Goal: Transaction & Acquisition: Purchase product/service

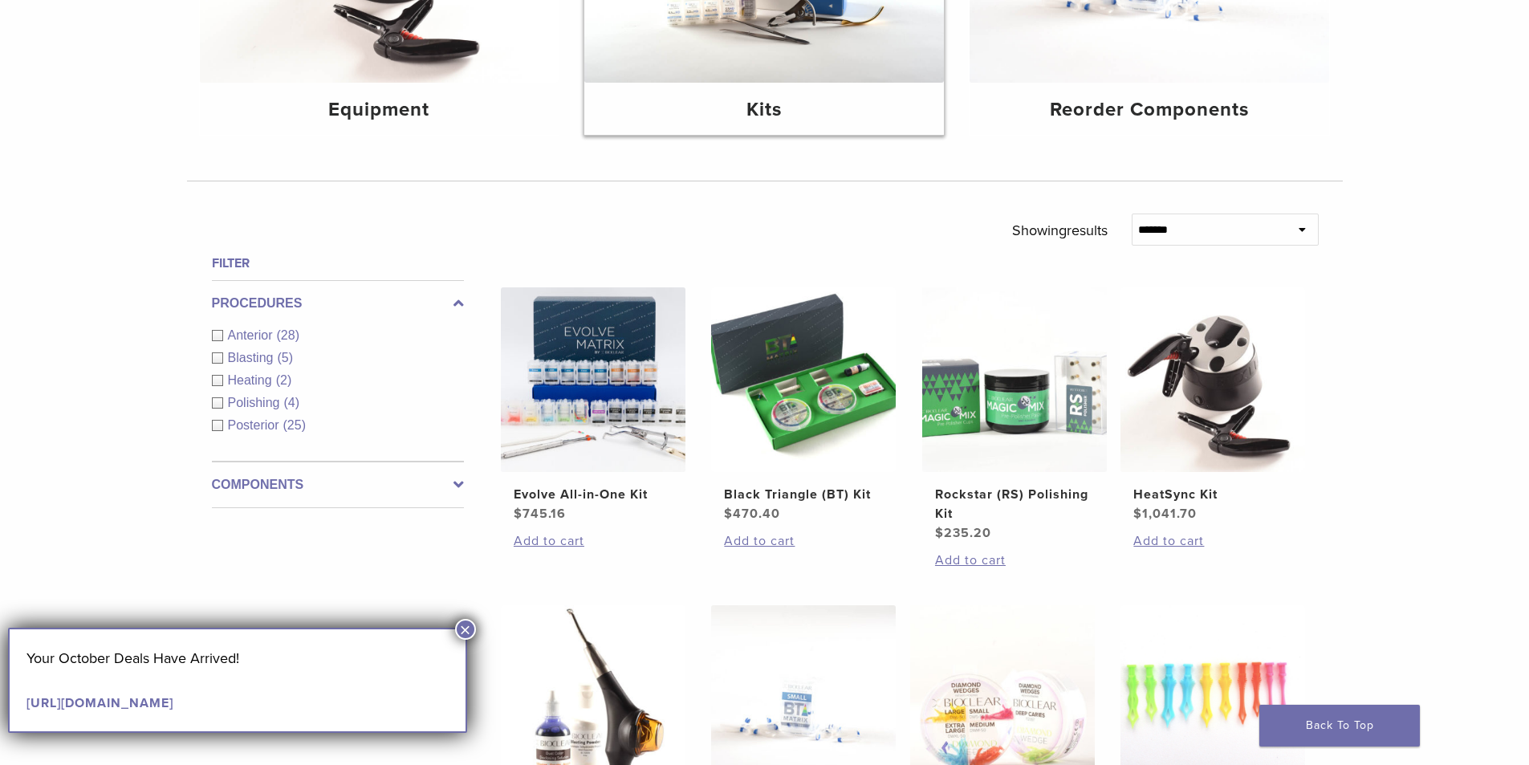
scroll to position [401, 0]
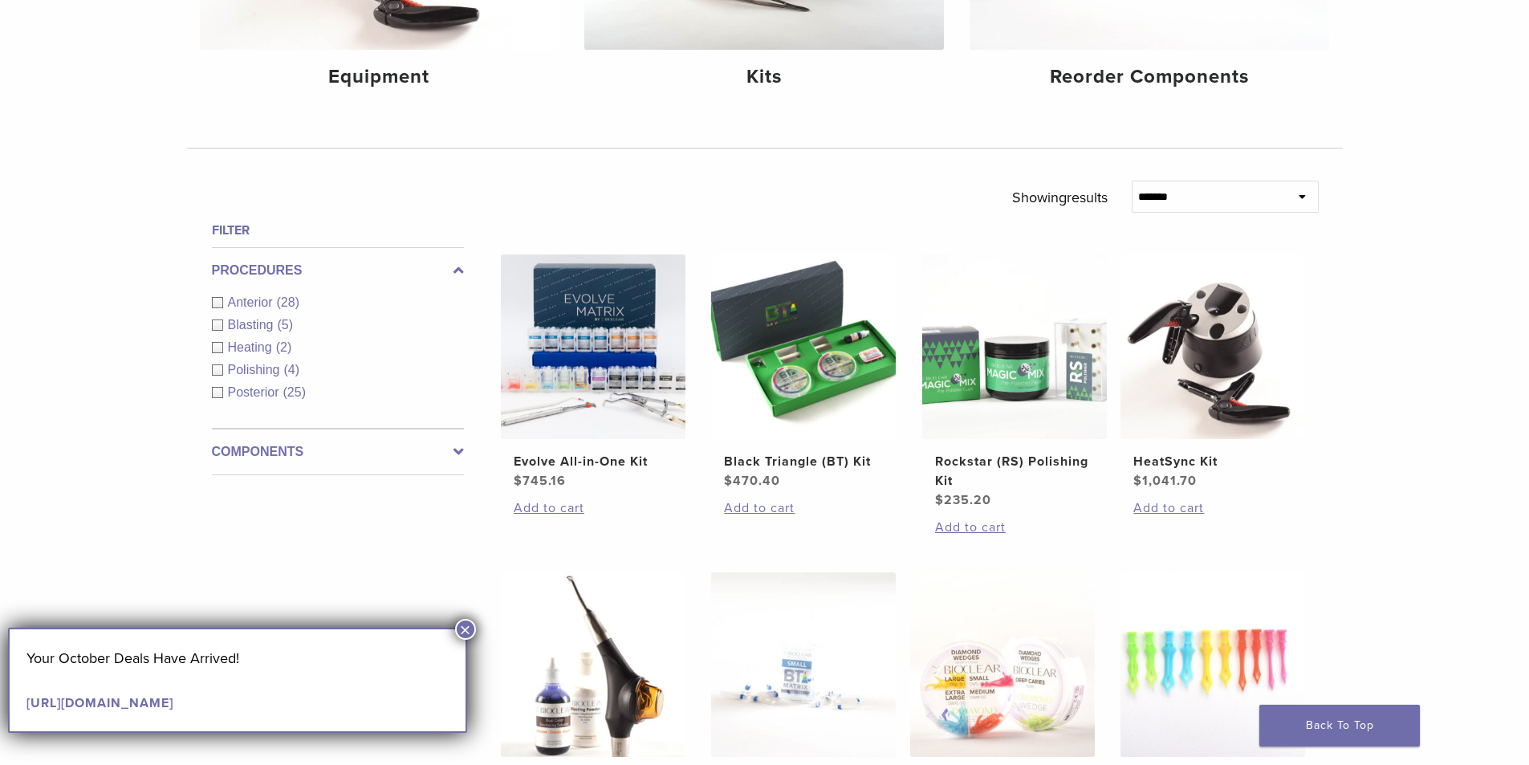
click at [222, 301] on div "Anterior (28)" at bounding box center [338, 302] width 252 height 19
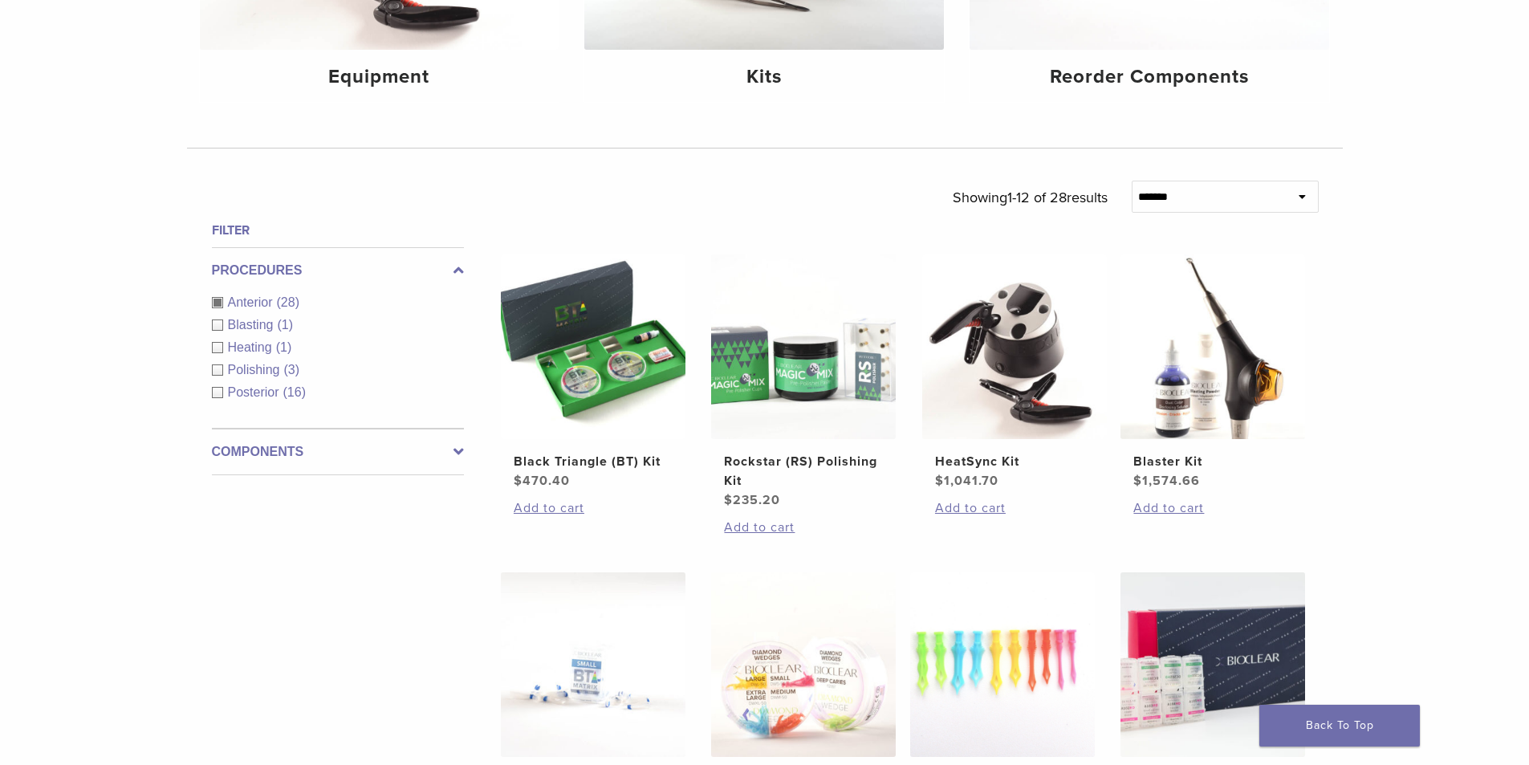
click at [278, 453] on label "Components" at bounding box center [338, 451] width 252 height 19
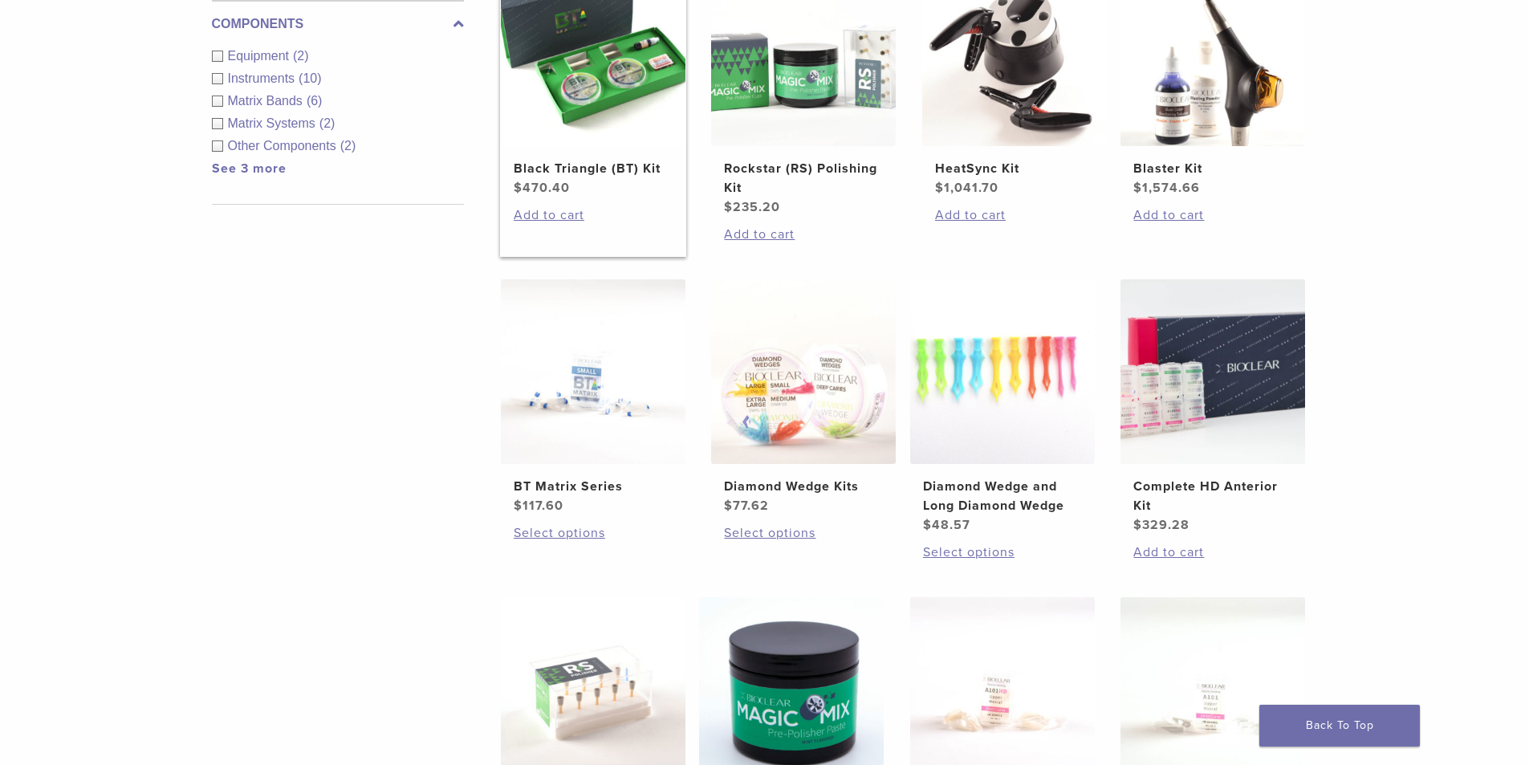
scroll to position [722, 0]
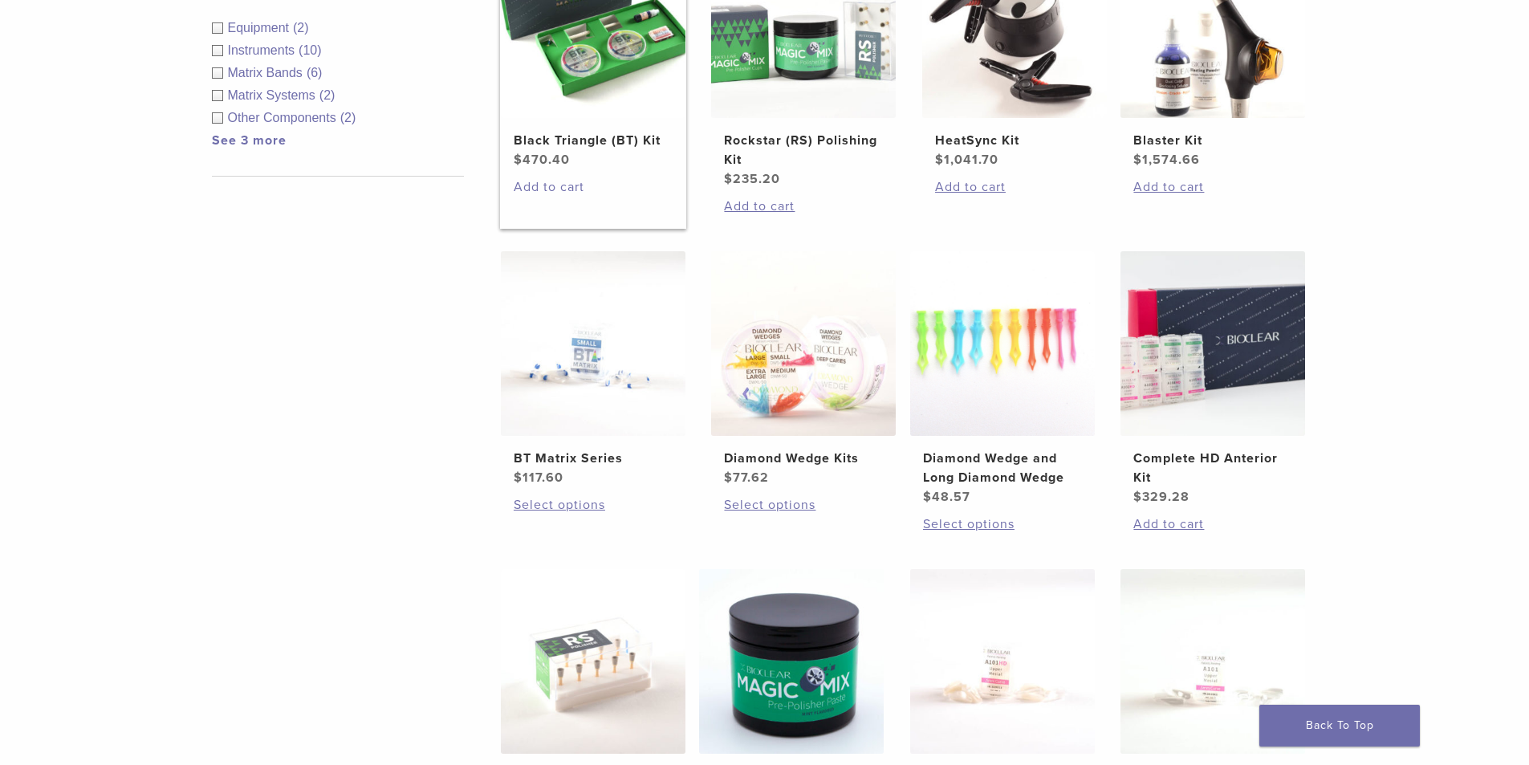
click at [555, 185] on link "Add to cart" at bounding box center [593, 186] width 159 height 19
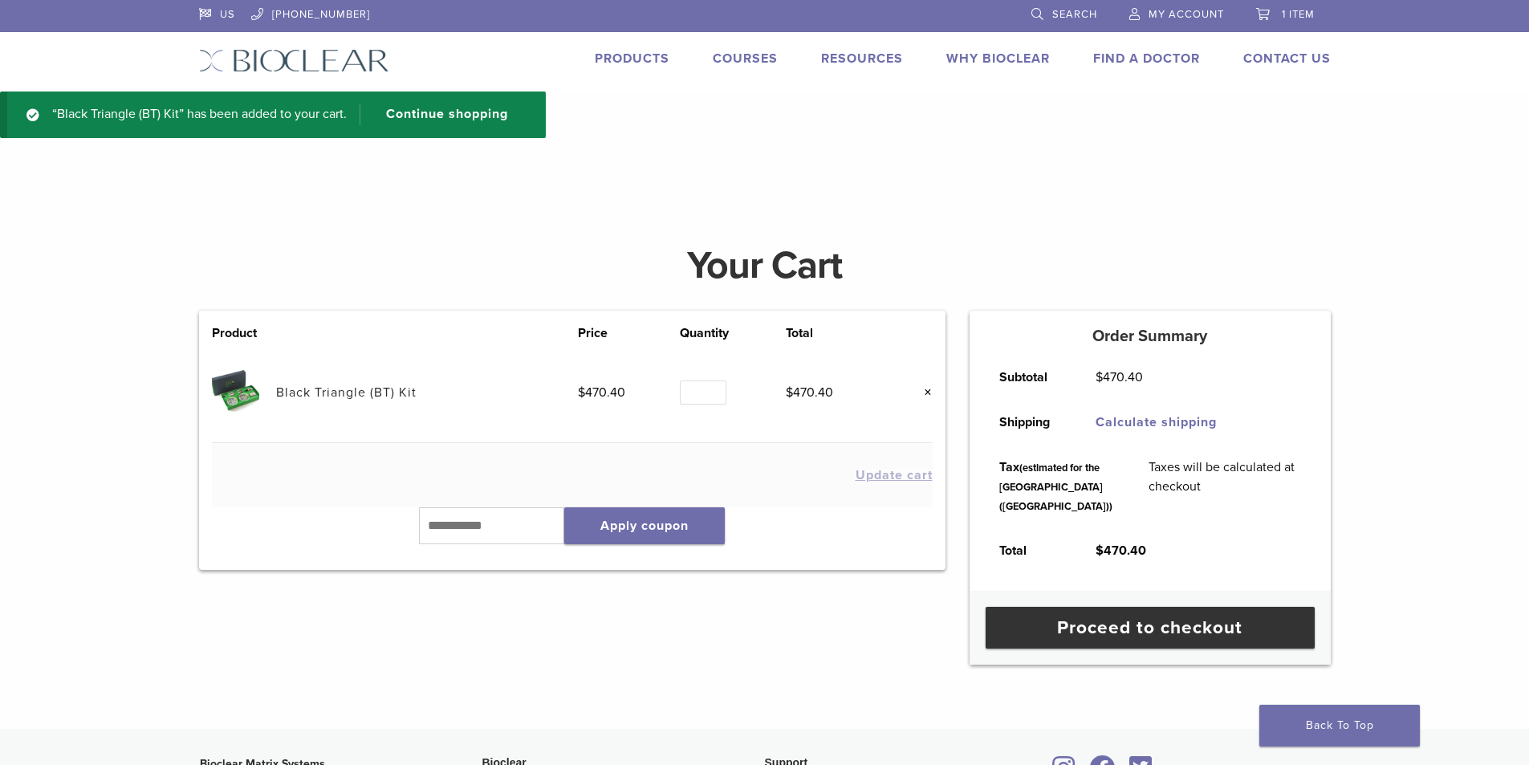
click at [312, 388] on link "Black Triangle (BT) Kit" at bounding box center [346, 392] width 140 height 16
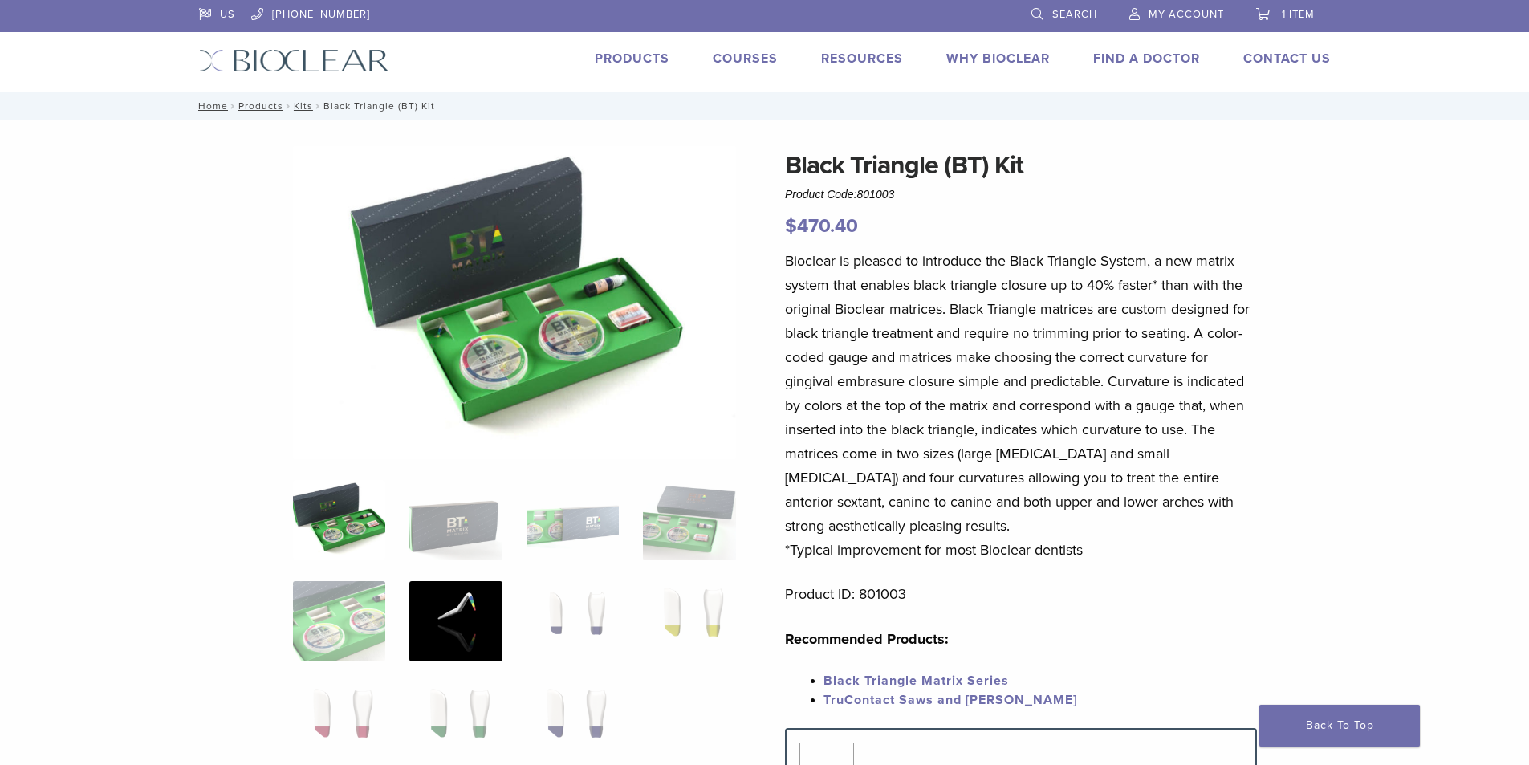
click at [453, 617] on img at bounding box center [455, 621] width 92 height 80
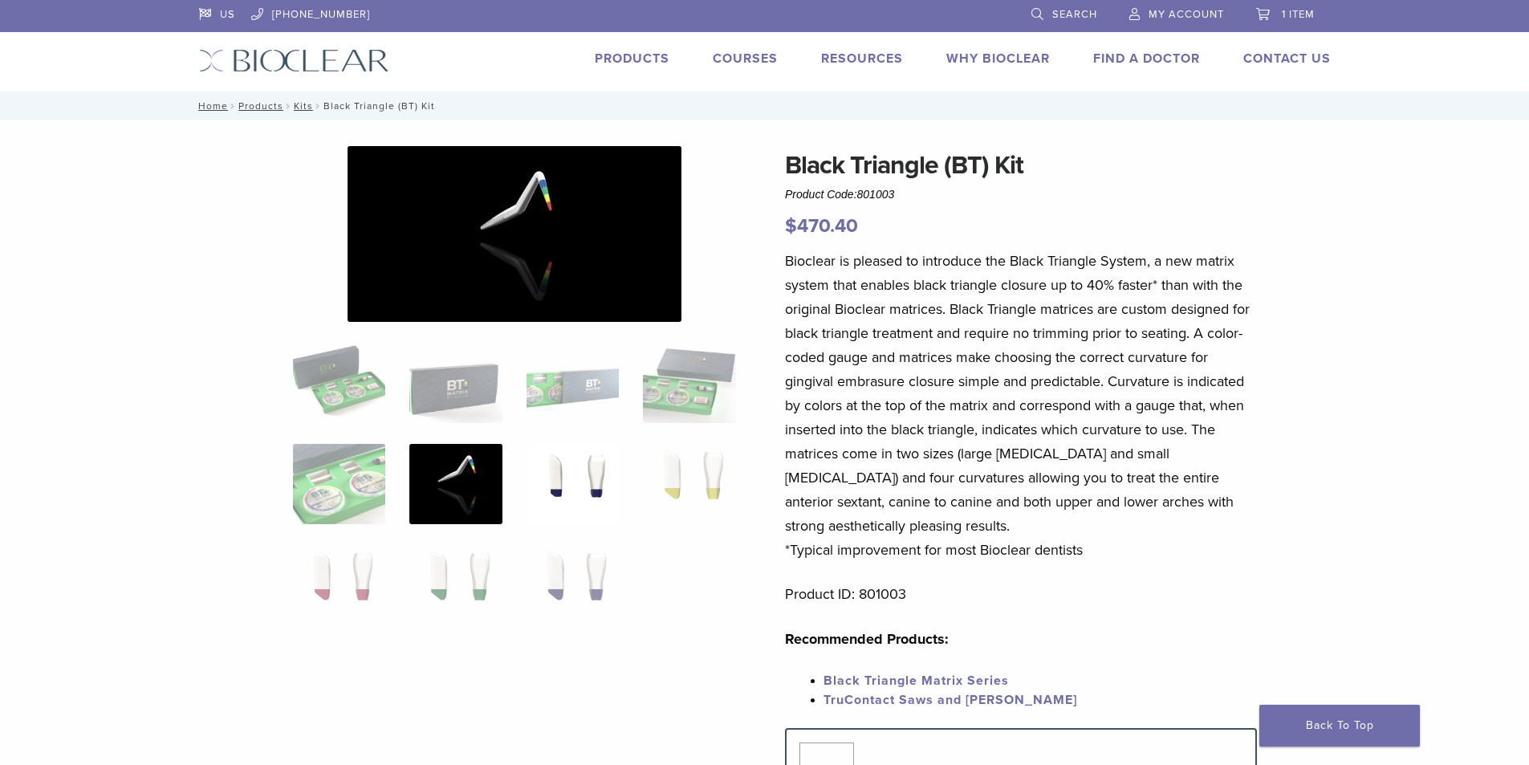
click at [603, 501] on img at bounding box center [573, 484] width 92 height 80
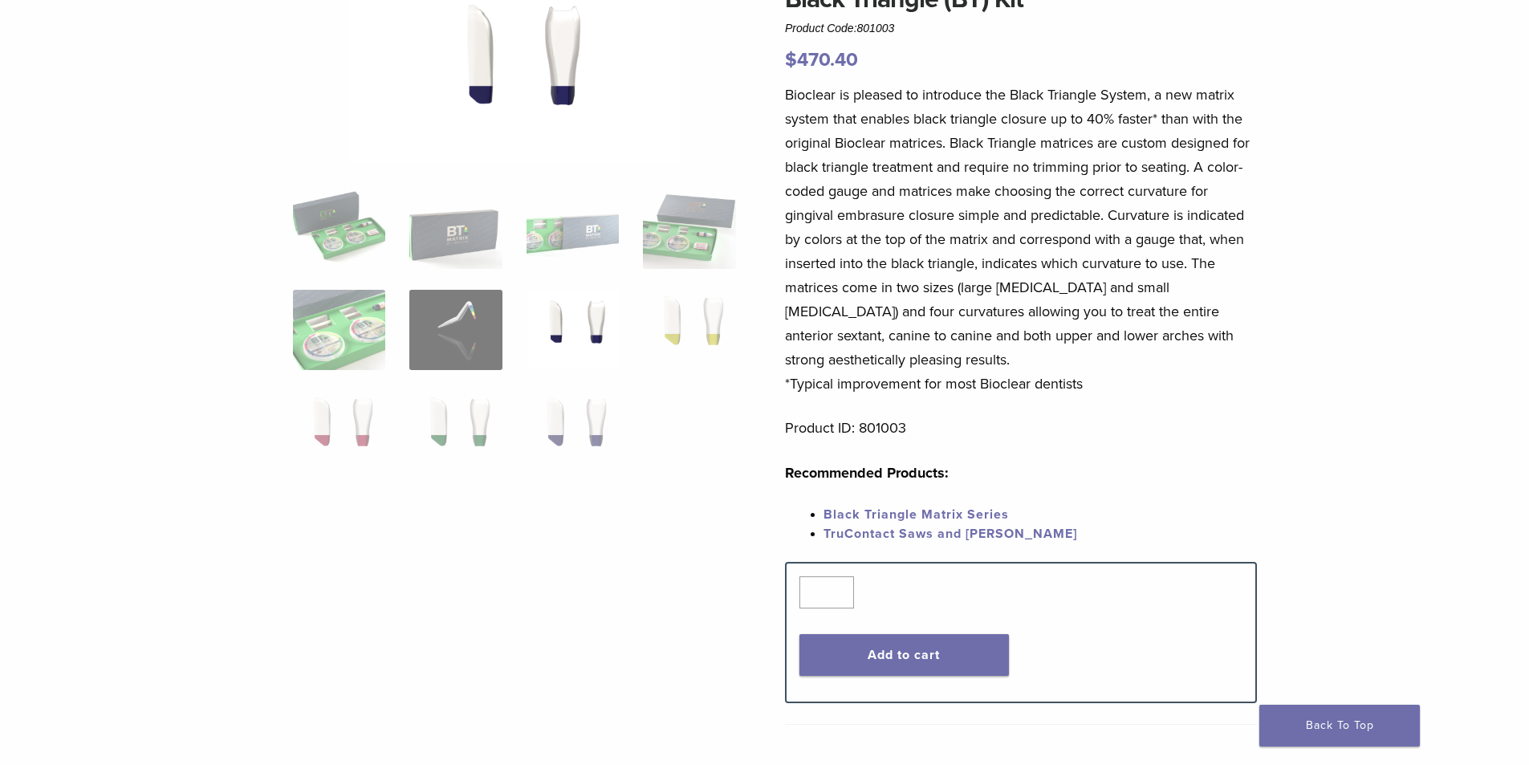
scroll to position [80, 0]
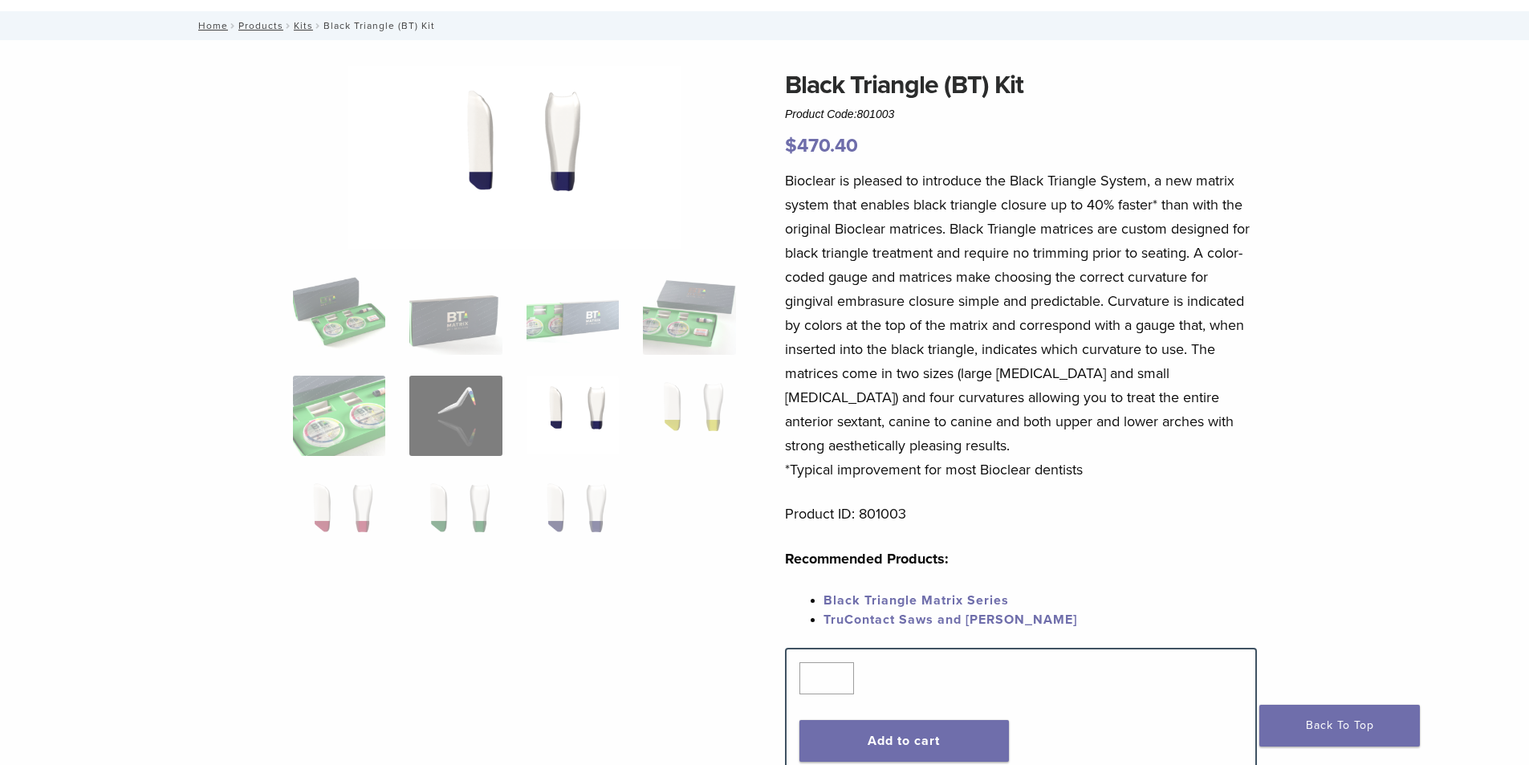
click at [604, 409] on img at bounding box center [573, 416] width 92 height 80
click at [695, 417] on img at bounding box center [689, 416] width 92 height 80
